Goal: Check status: Check status

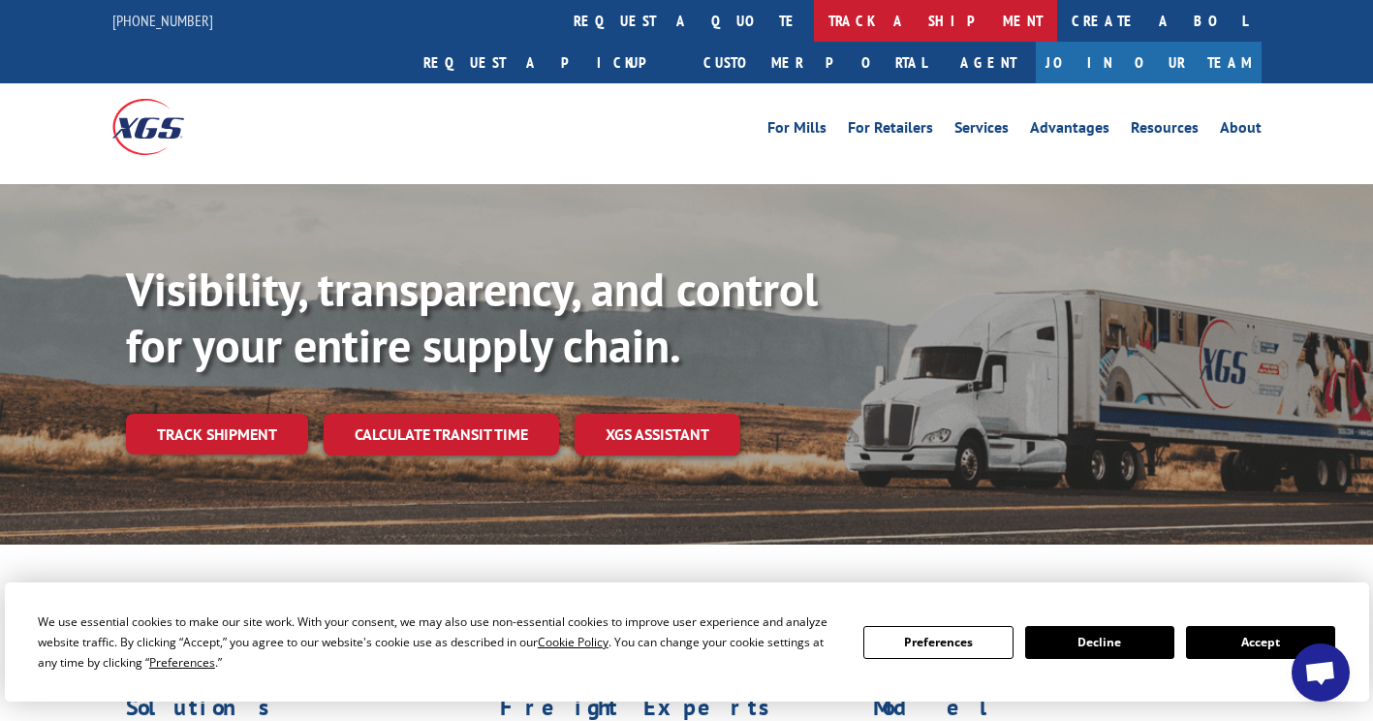
click at [814, 30] on link "track a shipment" at bounding box center [935, 21] width 243 height 42
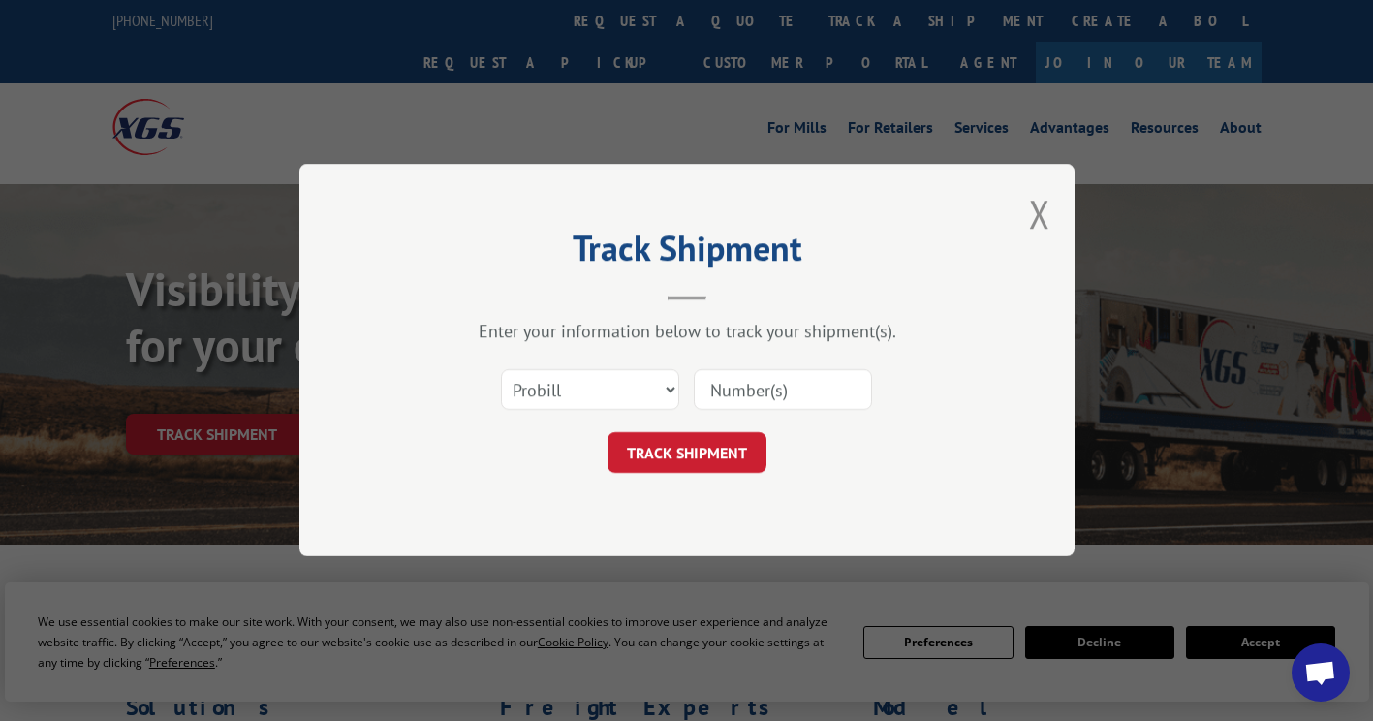
click at [793, 396] on input at bounding box center [783, 390] width 178 height 41
drag, startPoint x: 793, startPoint y: 396, endPoint x: 704, endPoint y: 392, distance: 89.2
click at [704, 392] on input at bounding box center [783, 390] width 178 height 41
click at [720, 387] on input at bounding box center [783, 390] width 178 height 41
paste input "16999081"
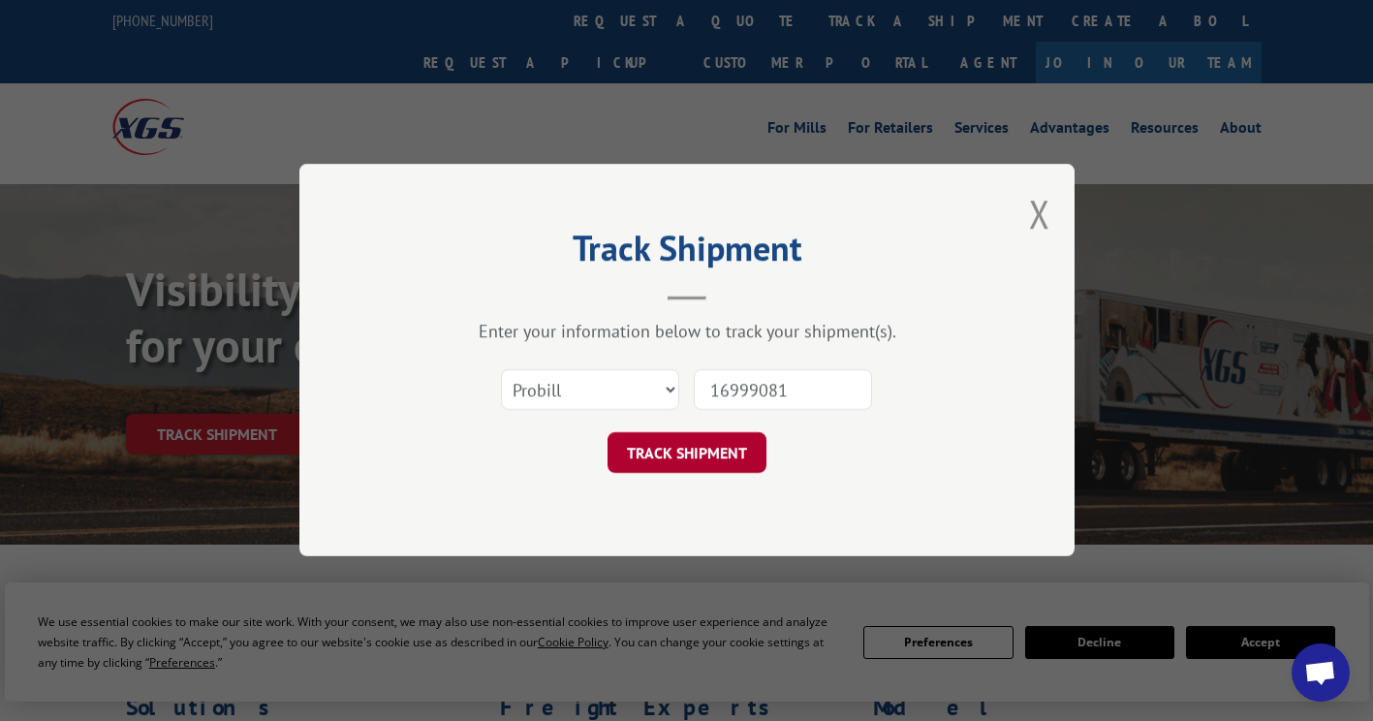
type input "16999081"
click at [667, 451] on button "TRACK SHIPMENT" at bounding box center [686, 453] width 159 height 41
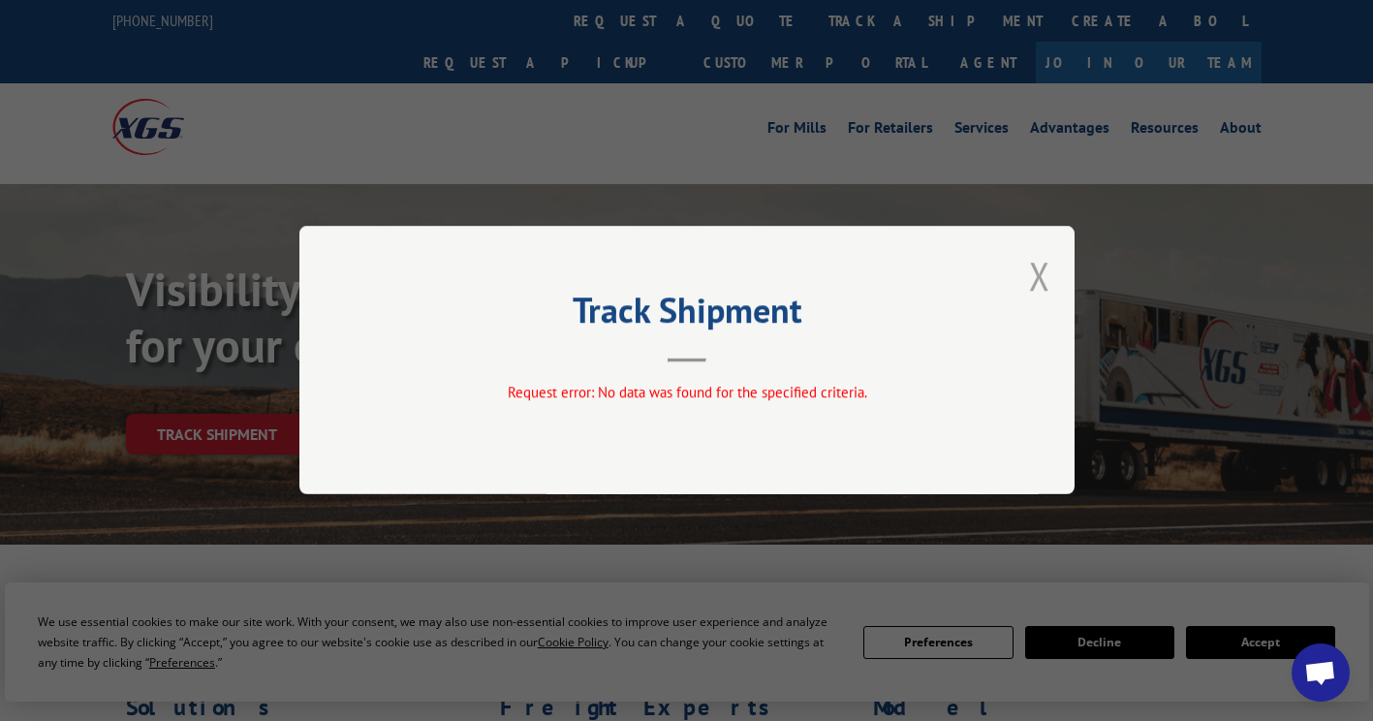
click at [1045, 273] on button "Close modal" at bounding box center [1039, 275] width 21 height 51
